Goal: Task Accomplishment & Management: Manage account settings

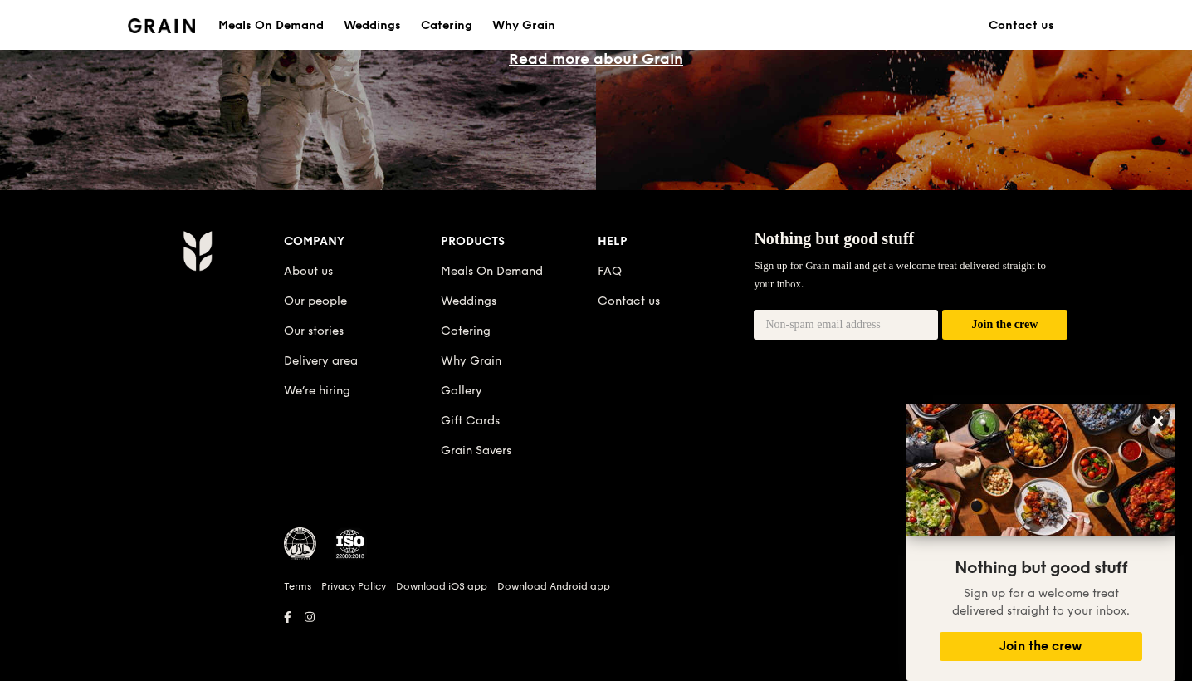
scroll to position [1579, 0]
click at [314, 273] on link "About us" at bounding box center [308, 272] width 49 height 14
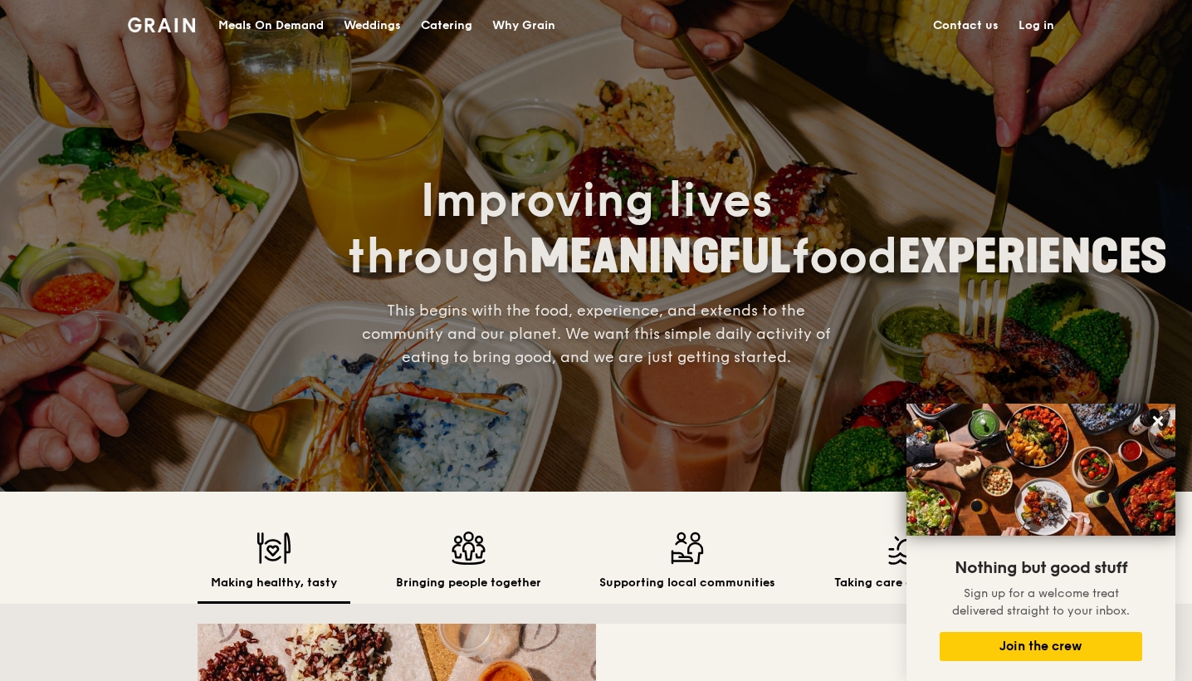
click at [1036, 29] on link "Log in" at bounding box center [1037, 26] width 56 height 50
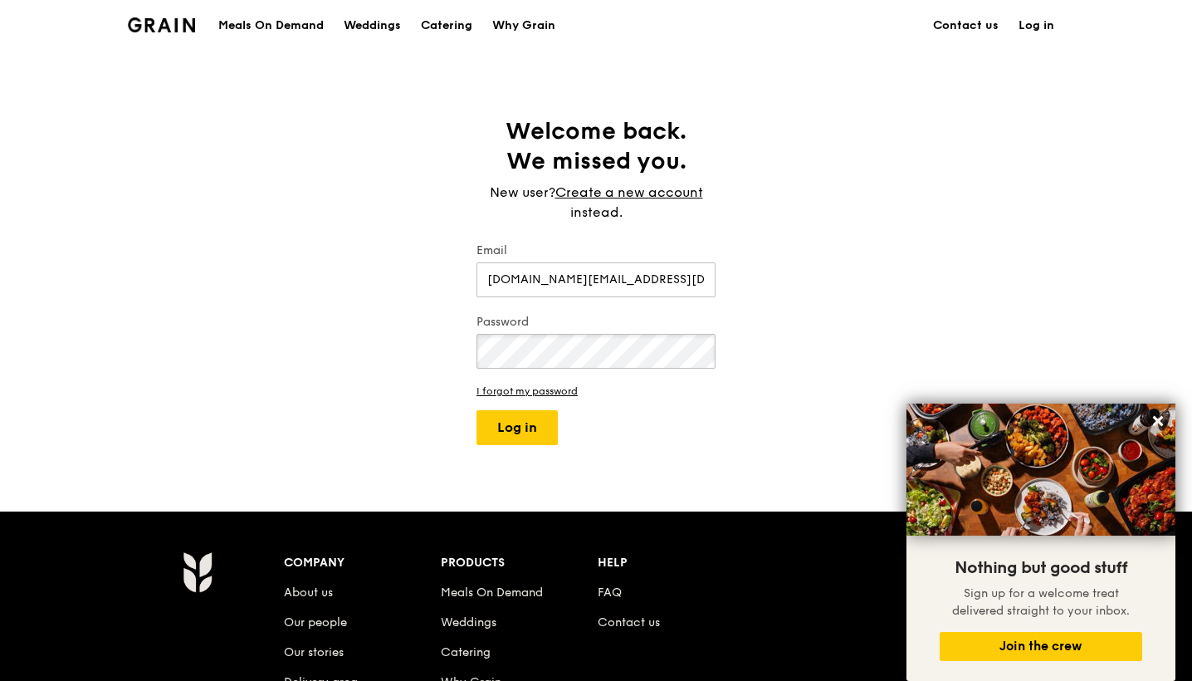
click at [517, 428] on button "Log in" at bounding box center [517, 427] width 81 height 35
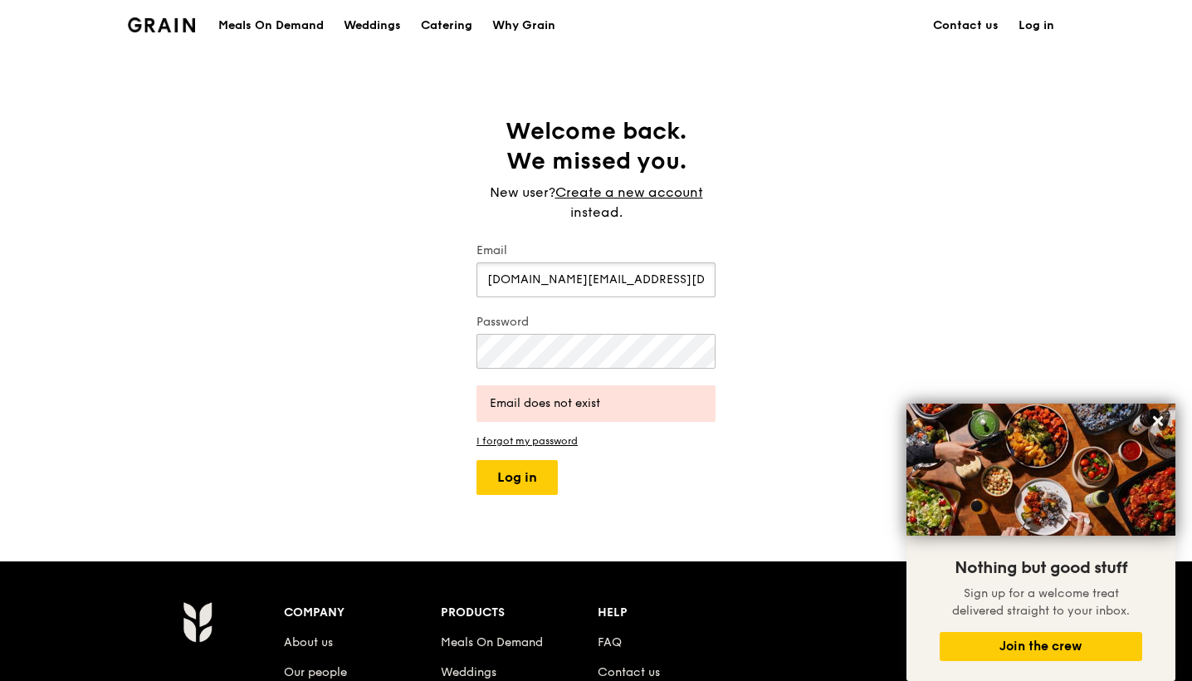
click at [646, 278] on input "MeiLing.Ong@macderidalpha.com" at bounding box center [596, 279] width 239 height 35
click at [612, 281] on input "MeiLing.Ong@macderidalpha.com" at bounding box center [596, 279] width 239 height 35
type input "MeiLing.Ong@macdermidalpha.com"
click at [532, 459] on form "Email MeiLing.Ong@macdermidalpha.com Password Email does not exist I forgot my …" at bounding box center [596, 368] width 239 height 252
click at [531, 472] on button "Log in" at bounding box center [517, 477] width 81 height 35
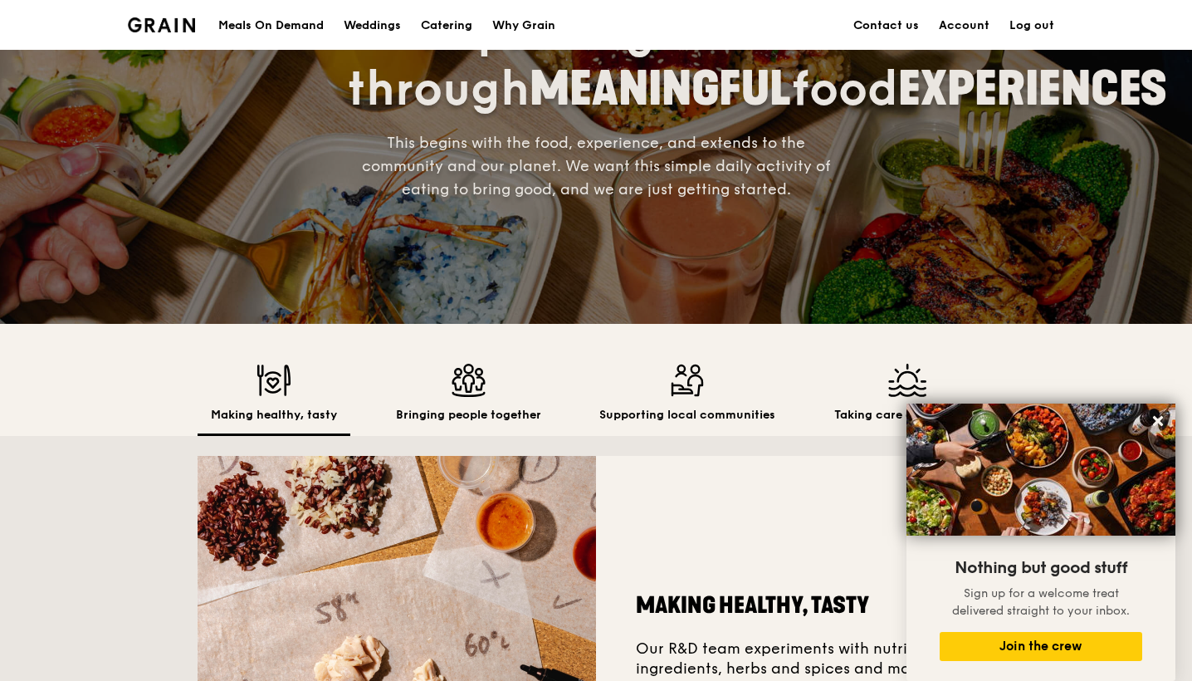
scroll to position [76, 0]
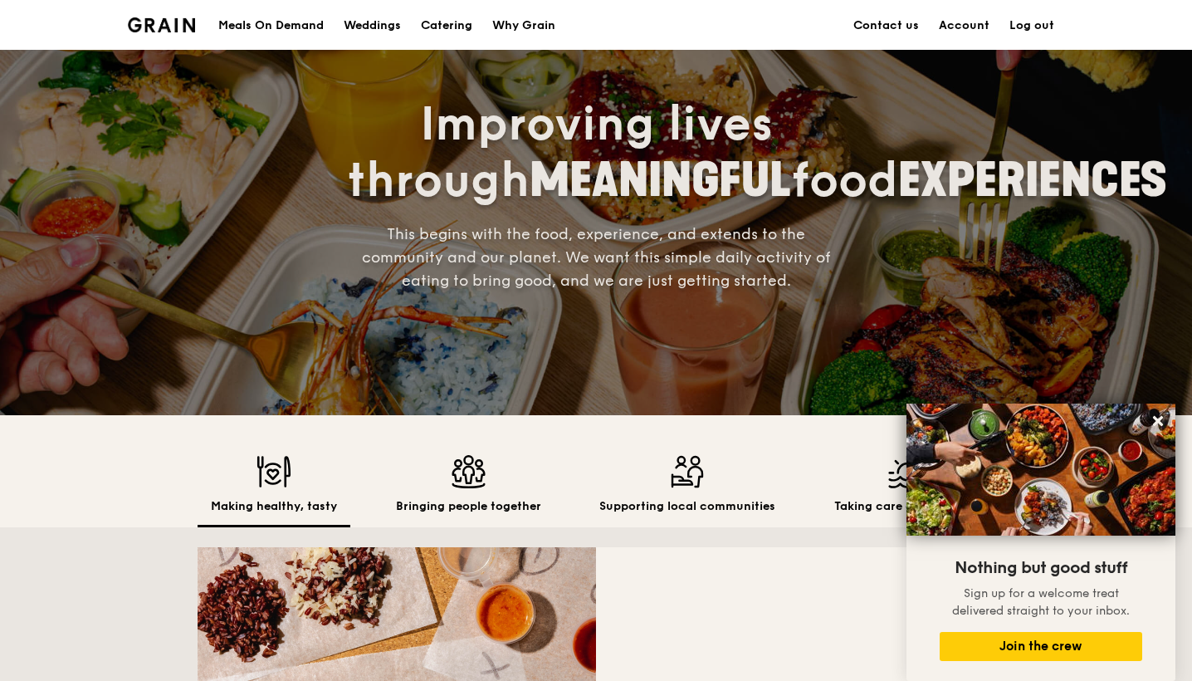
click at [954, 21] on link "Account" at bounding box center [964, 26] width 71 height 50
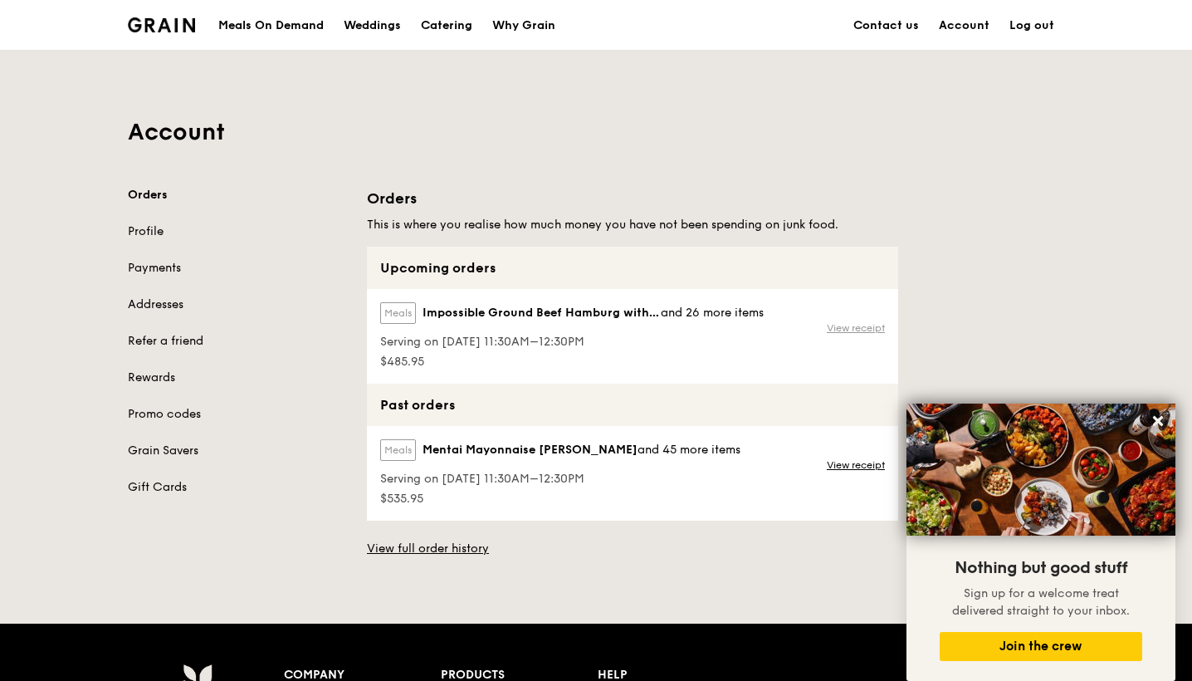
click at [848, 326] on link "View receipt" at bounding box center [856, 327] width 58 height 13
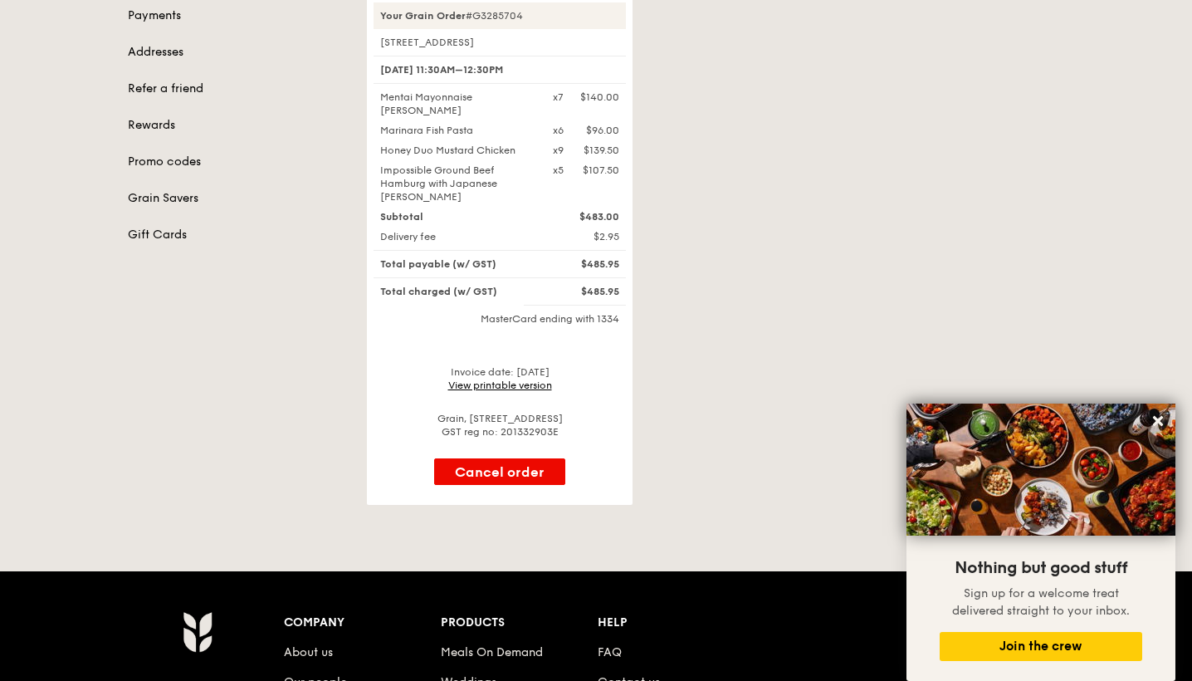
scroll to position [192, 0]
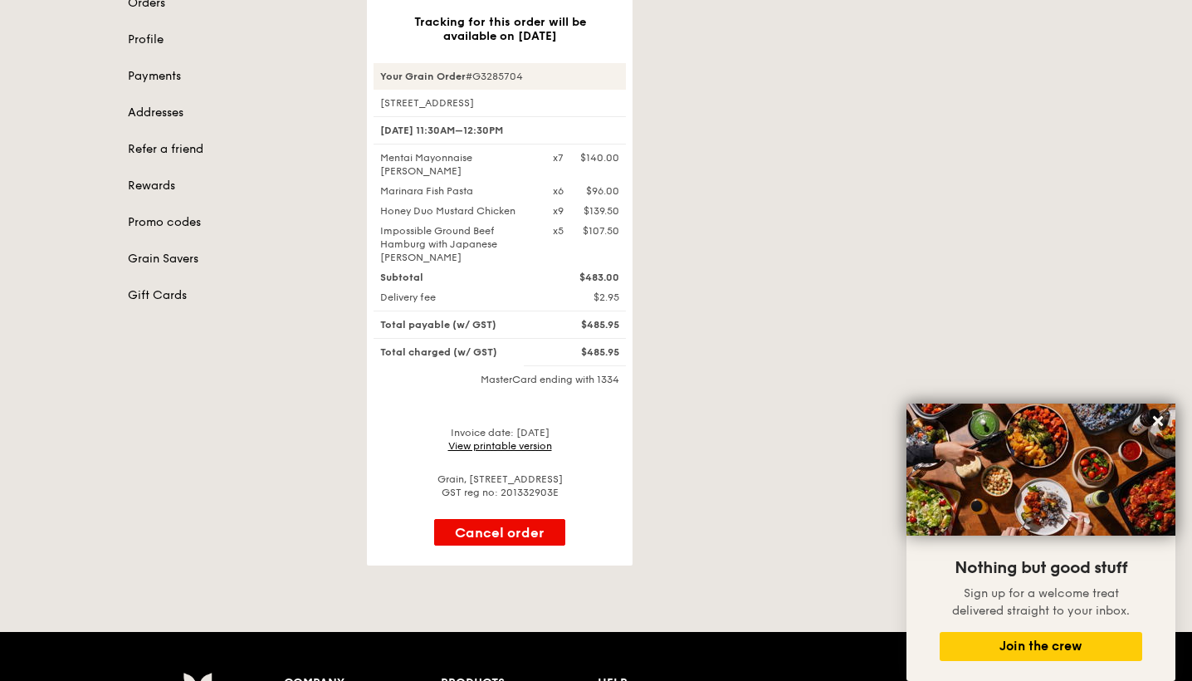
click at [509, 373] on div "MasterCard ending with 1334" at bounding box center [500, 379] width 252 height 13
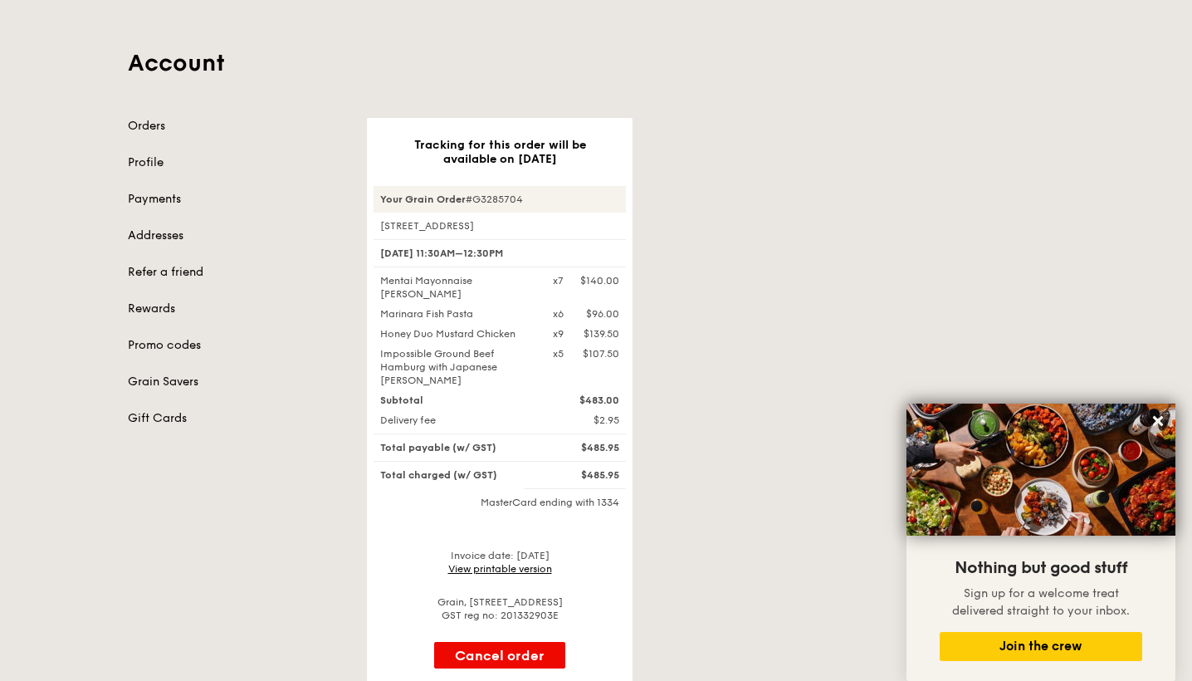
scroll to position [61, 0]
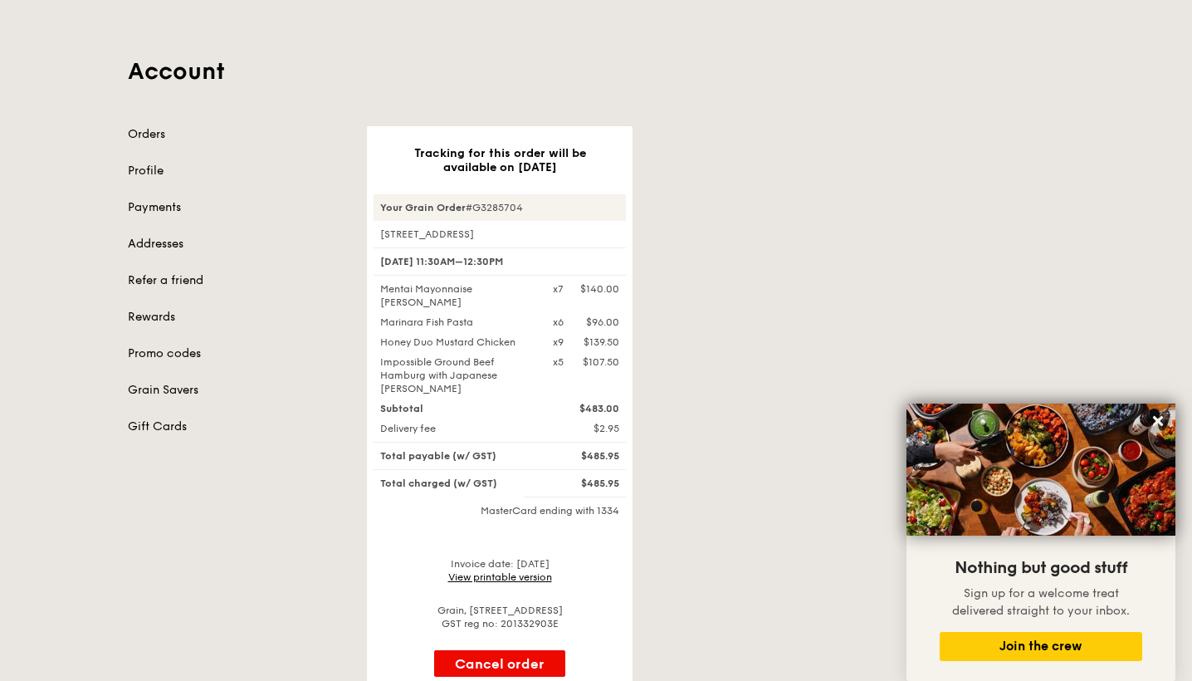
click at [159, 225] on div "Orders Profile Payments Addresses Refer a friend Rewards Promo codes Grain Save…" at bounding box center [237, 280] width 219 height 309
click at [172, 208] on link "Payments" at bounding box center [237, 207] width 219 height 17
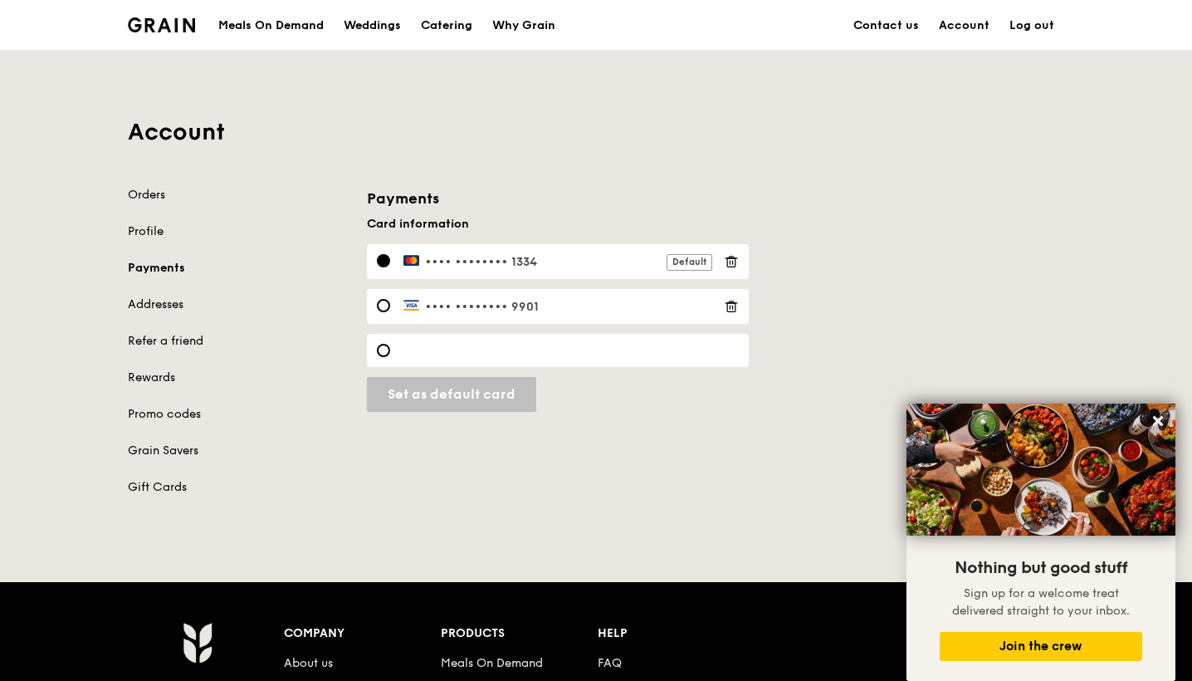
click at [154, 193] on link "Orders" at bounding box center [237, 195] width 219 height 17
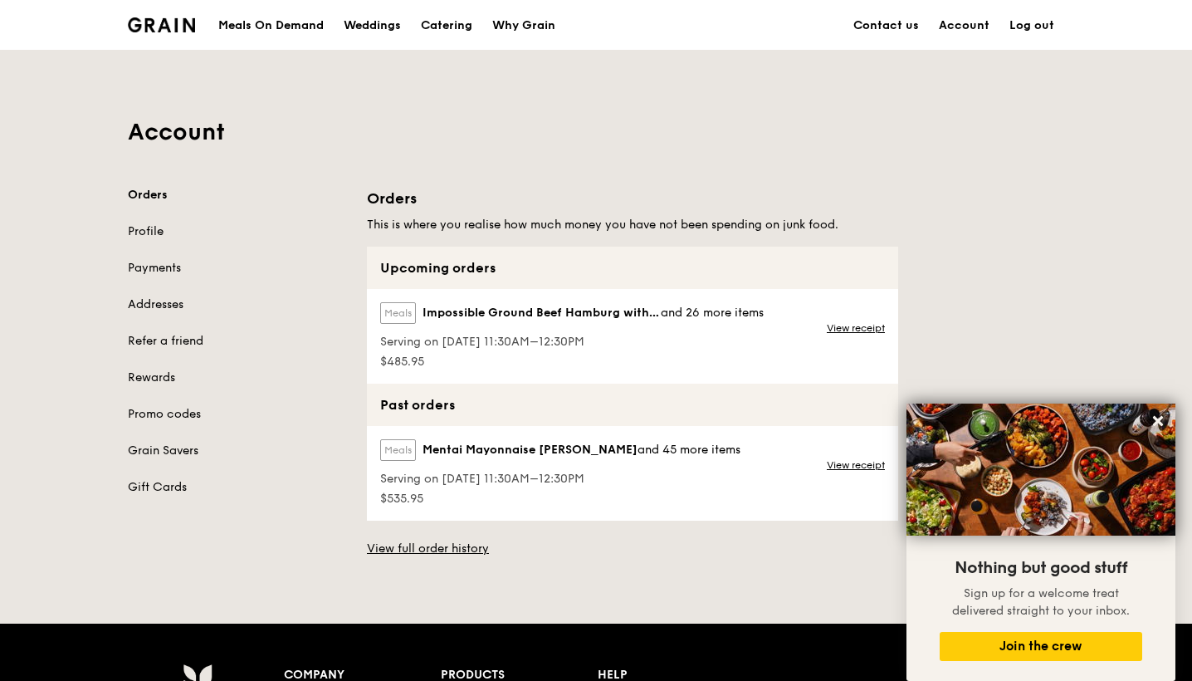
click at [478, 321] on div "Meals Impossible Ground Beef Hamburg with Japanese Curry and 26 more items" at bounding box center [572, 316] width 384 height 28
click at [447, 548] on link "View full order history" at bounding box center [428, 549] width 122 height 17
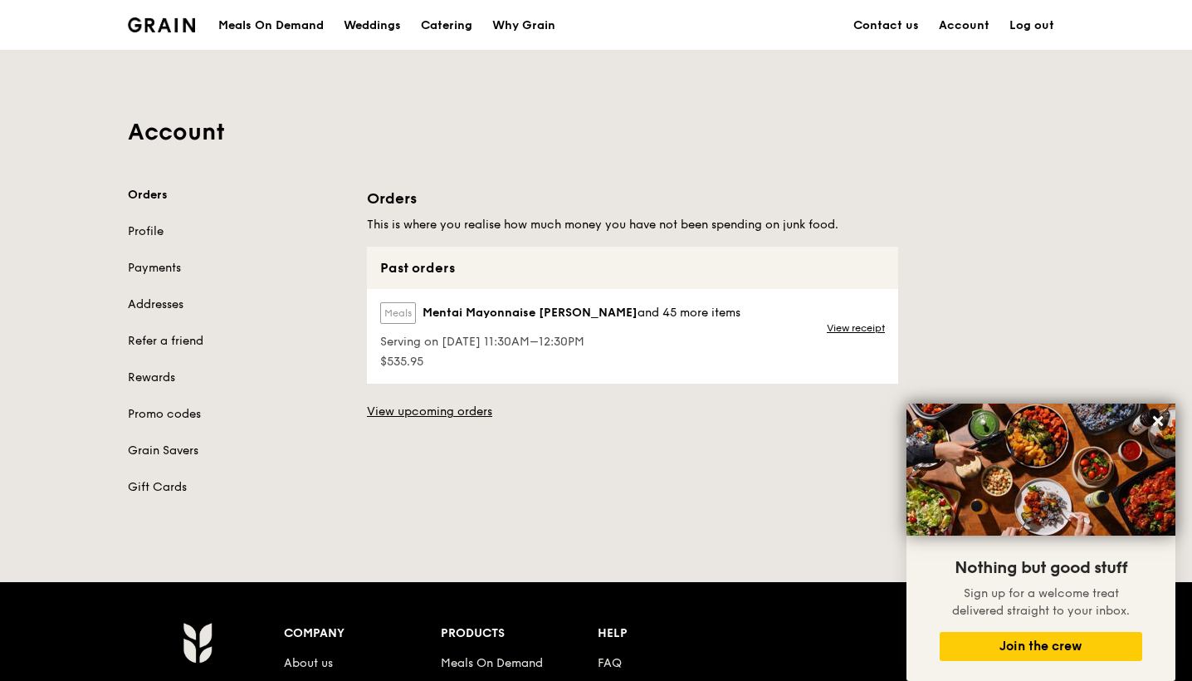
click at [553, 309] on span "Mentai Mayonnaise [PERSON_NAME]" at bounding box center [530, 313] width 215 height 17
click at [956, 28] on link "Account" at bounding box center [964, 26] width 71 height 50
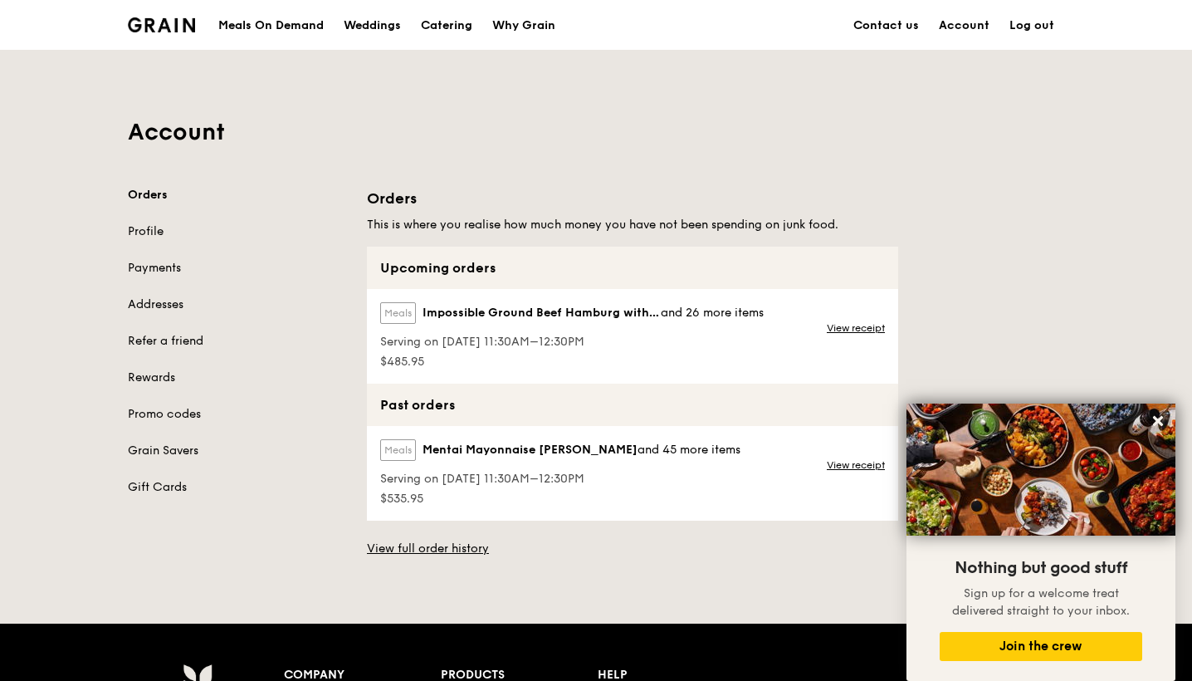
click at [903, 28] on link "Contact us" at bounding box center [887, 26] width 86 height 50
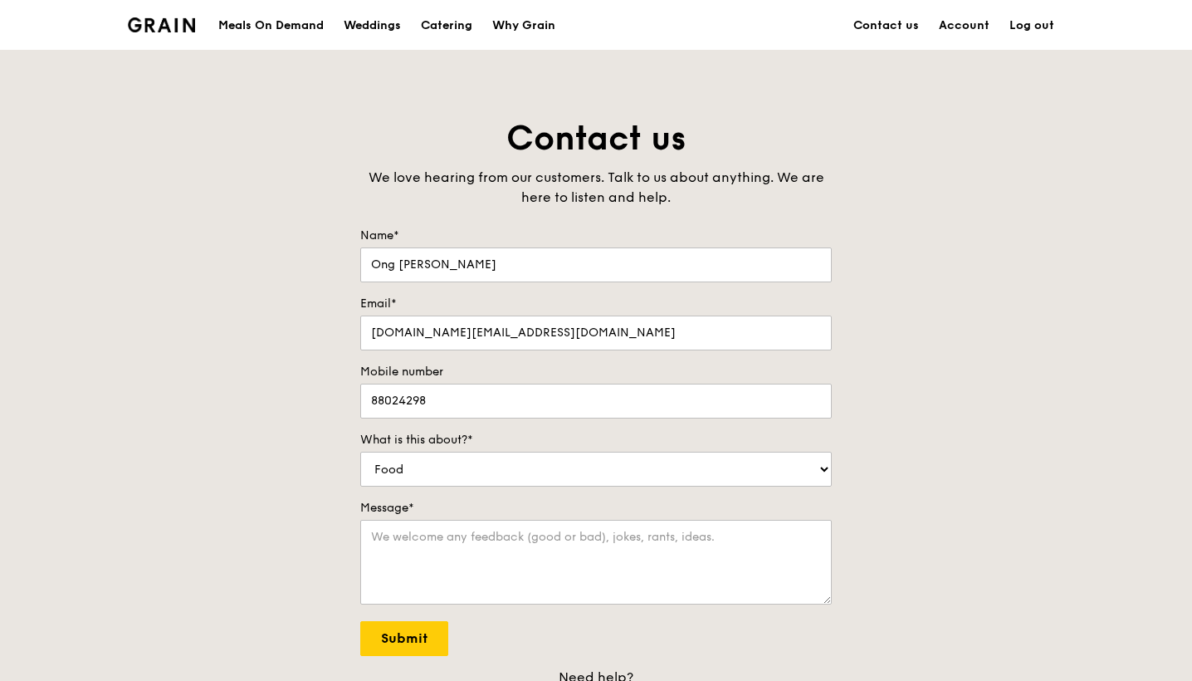
click at [304, 18] on div "Meals On Demand" at bounding box center [270, 26] width 105 height 50
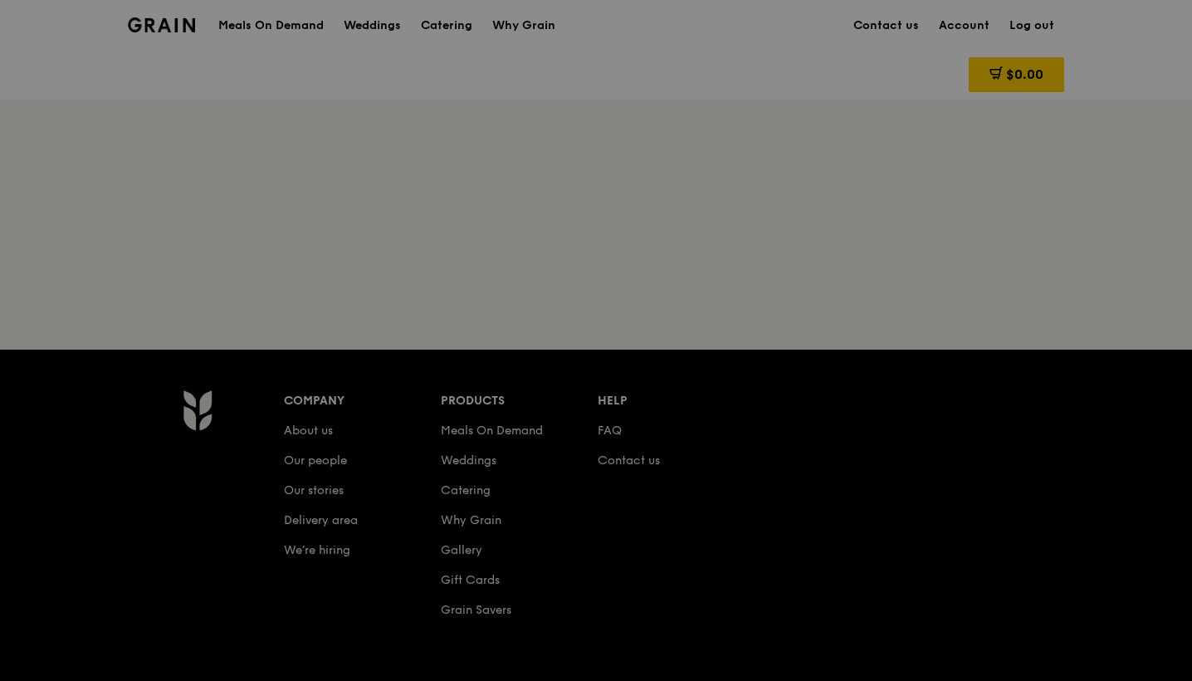
type textarea "Please call upon arrival, Thanks! At level 2"
radio input "true"
radio input "false"
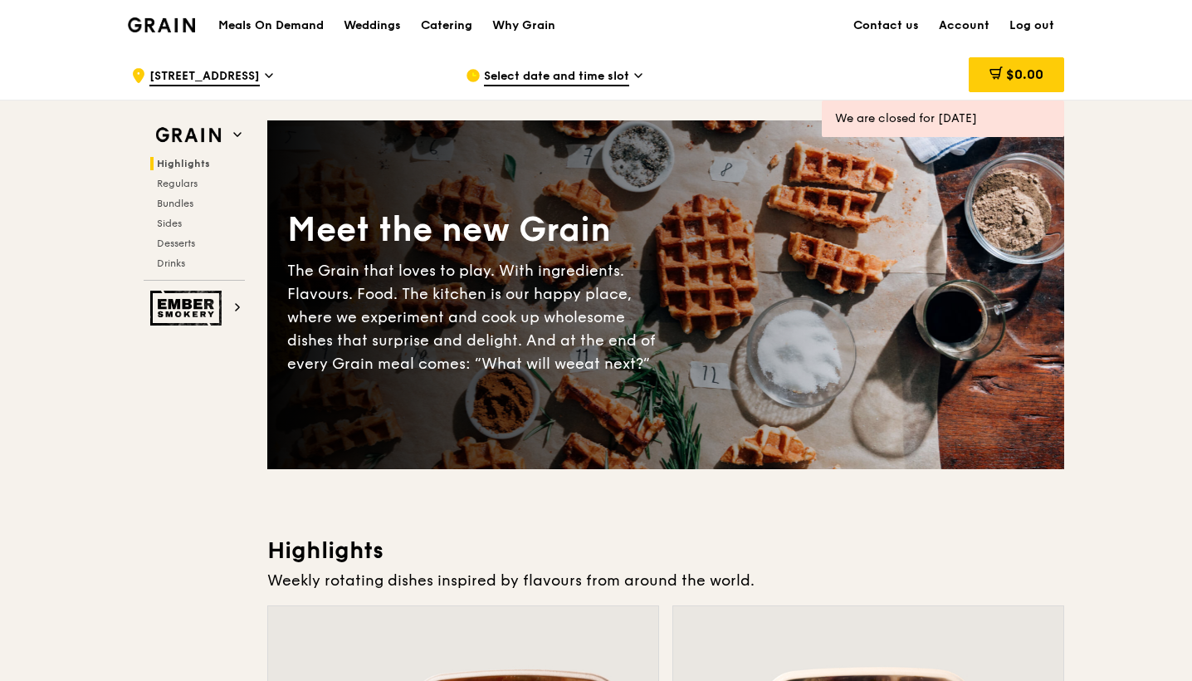
click at [972, 30] on link "Account" at bounding box center [964, 26] width 71 height 50
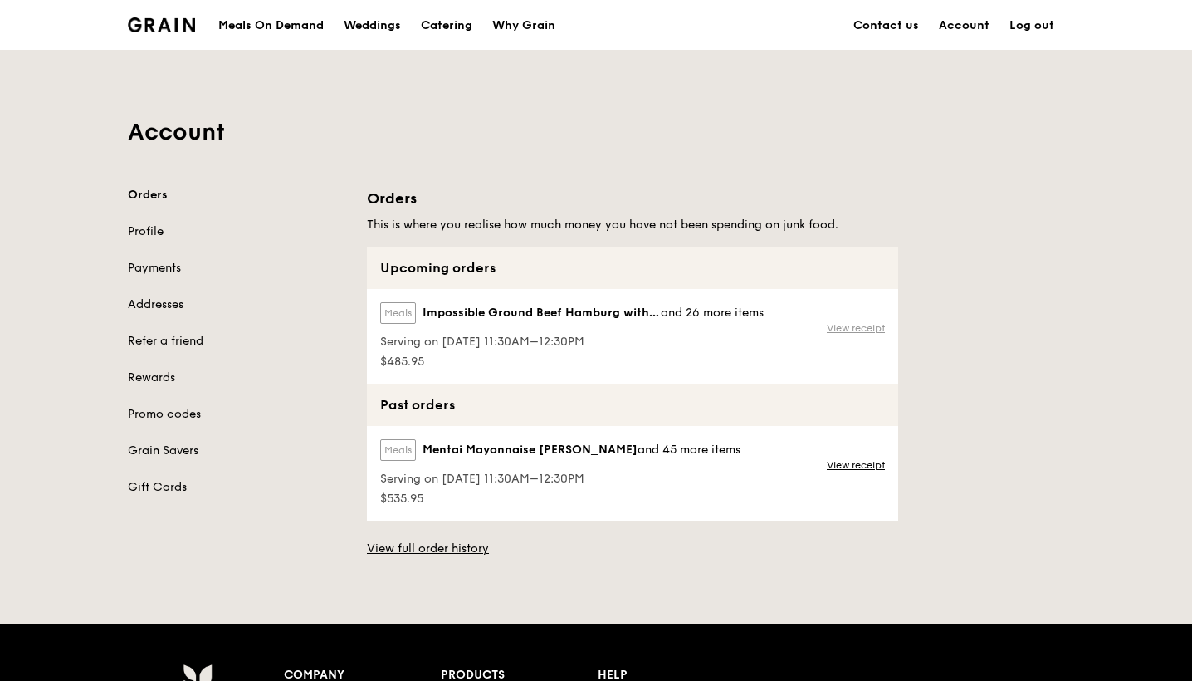
click at [849, 334] on link "View receipt" at bounding box center [856, 327] width 58 height 13
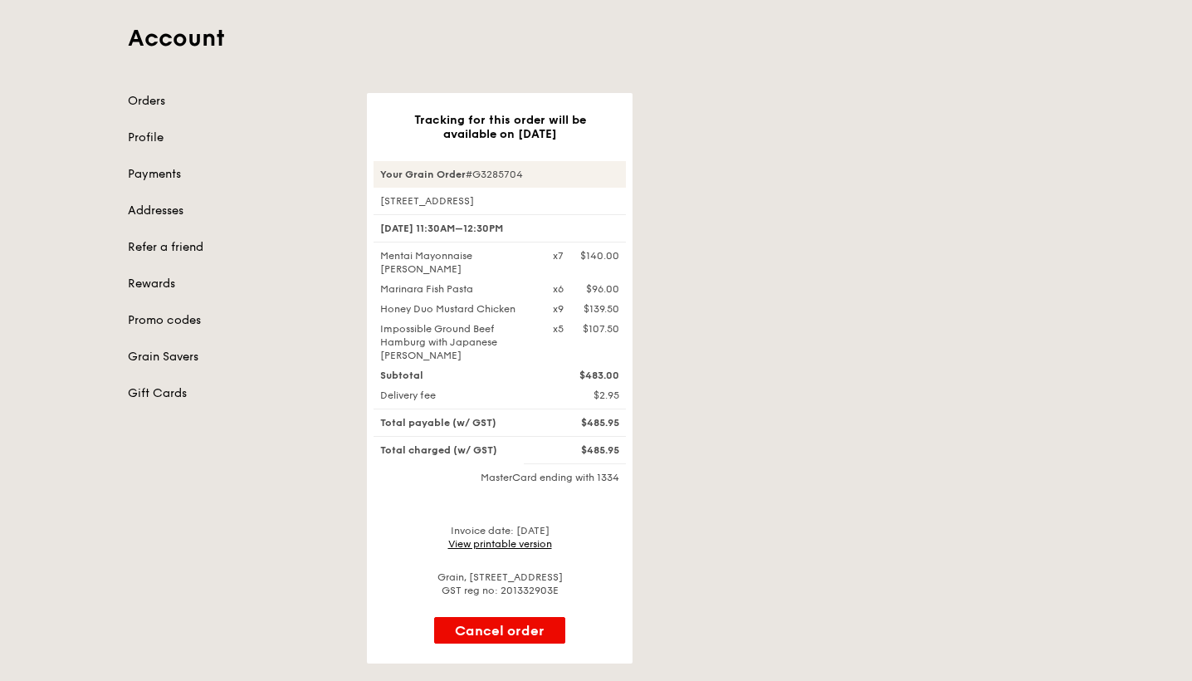
scroll to position [90, 0]
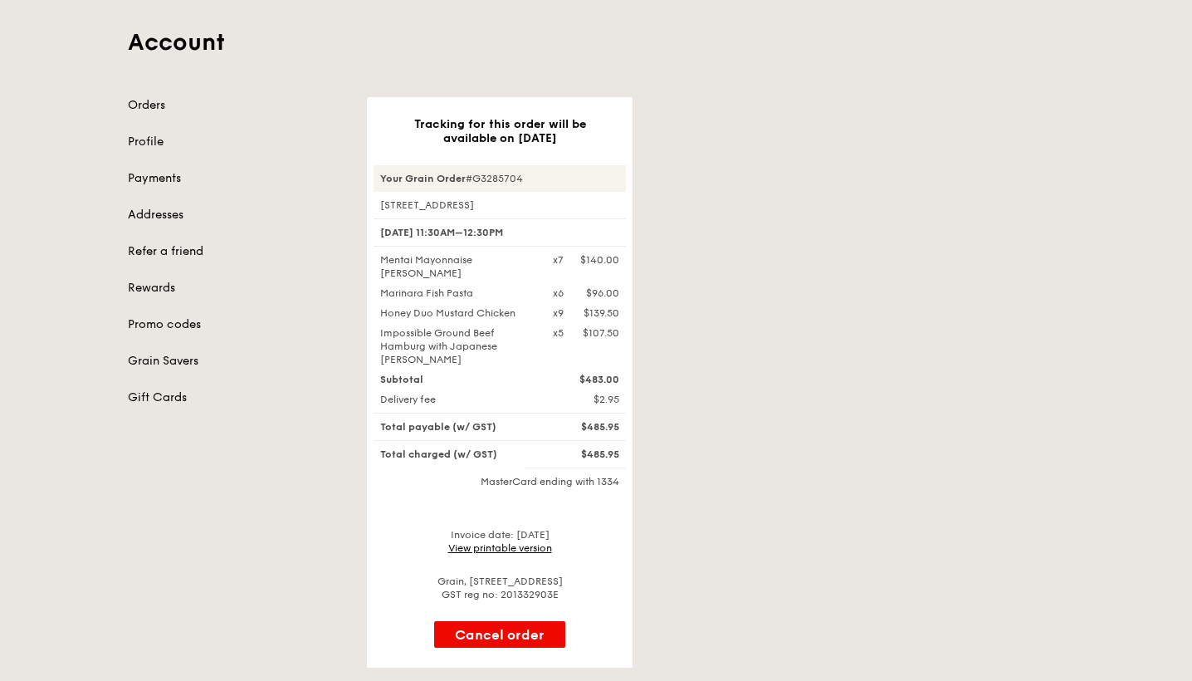
click at [169, 286] on link "Rewards" at bounding box center [237, 288] width 219 height 17
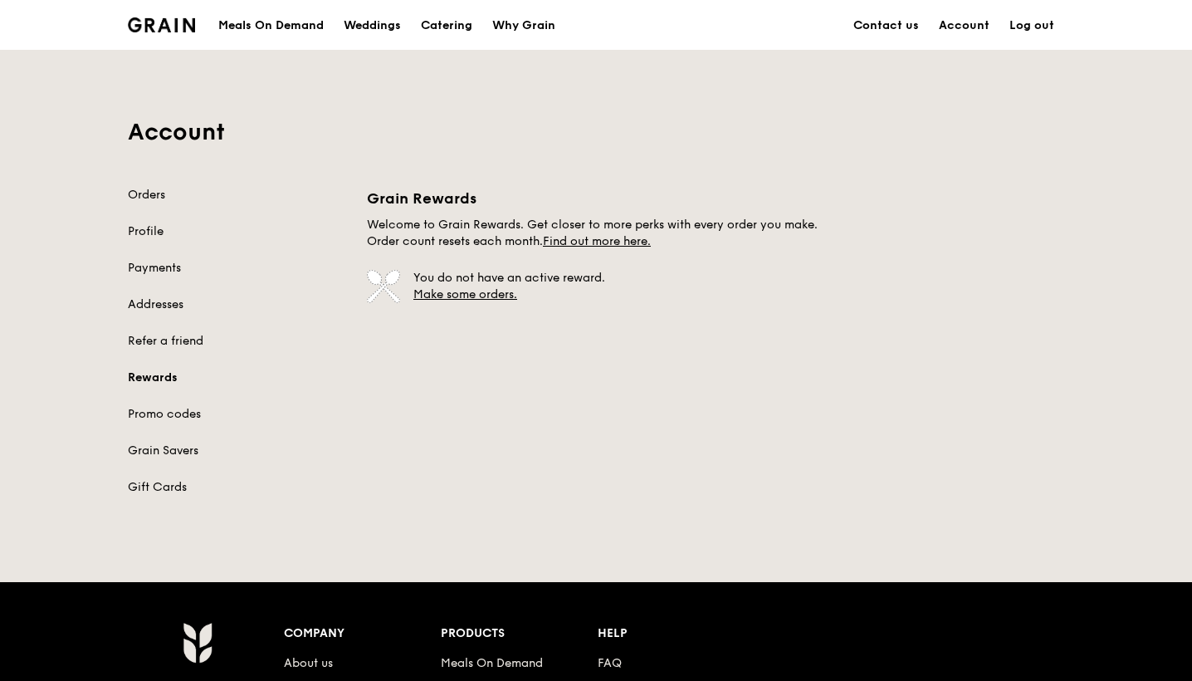
click at [1034, 26] on link "Log out" at bounding box center [1032, 26] width 65 height 50
